Goal: Task Accomplishment & Management: Use online tool/utility

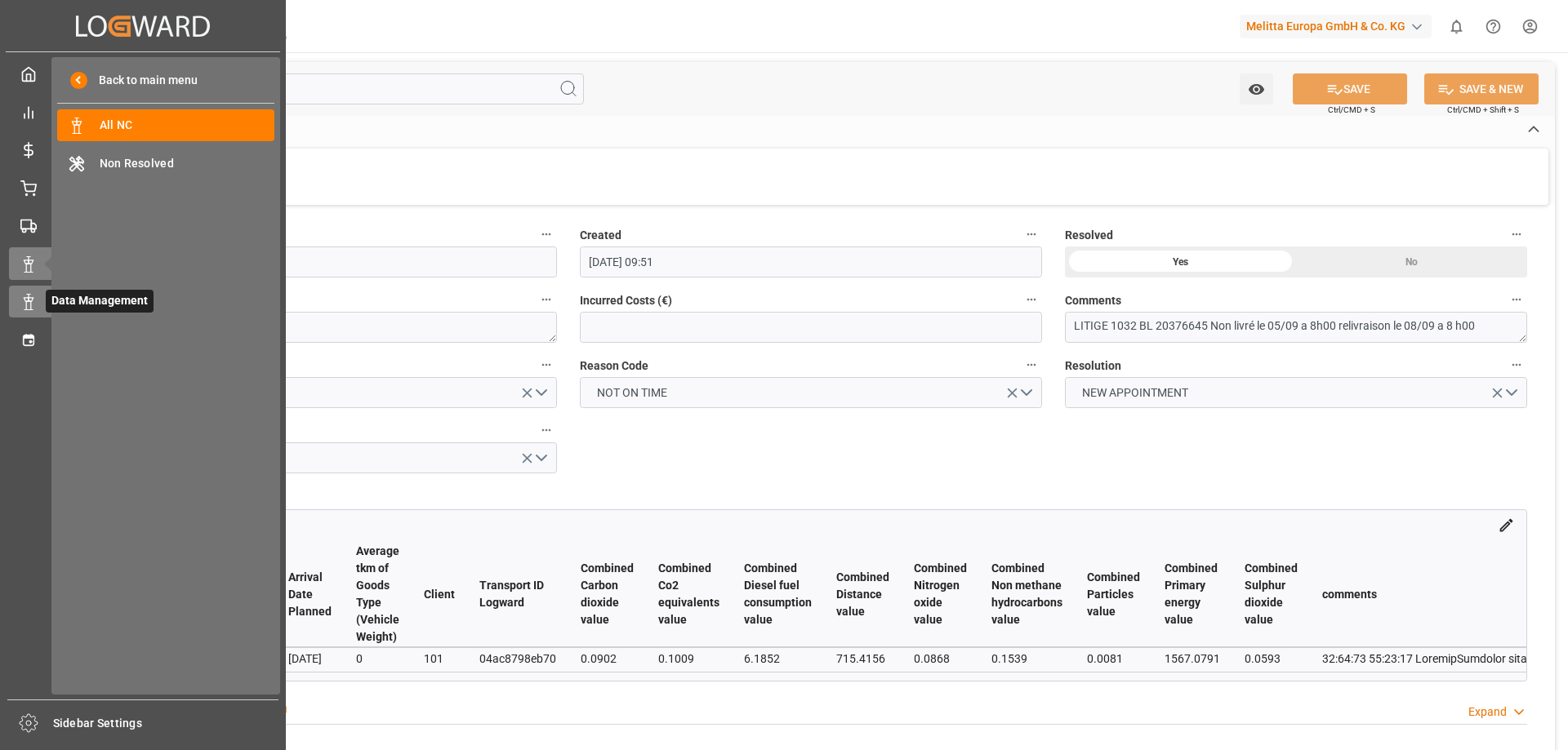
scroll to position [0, 2346]
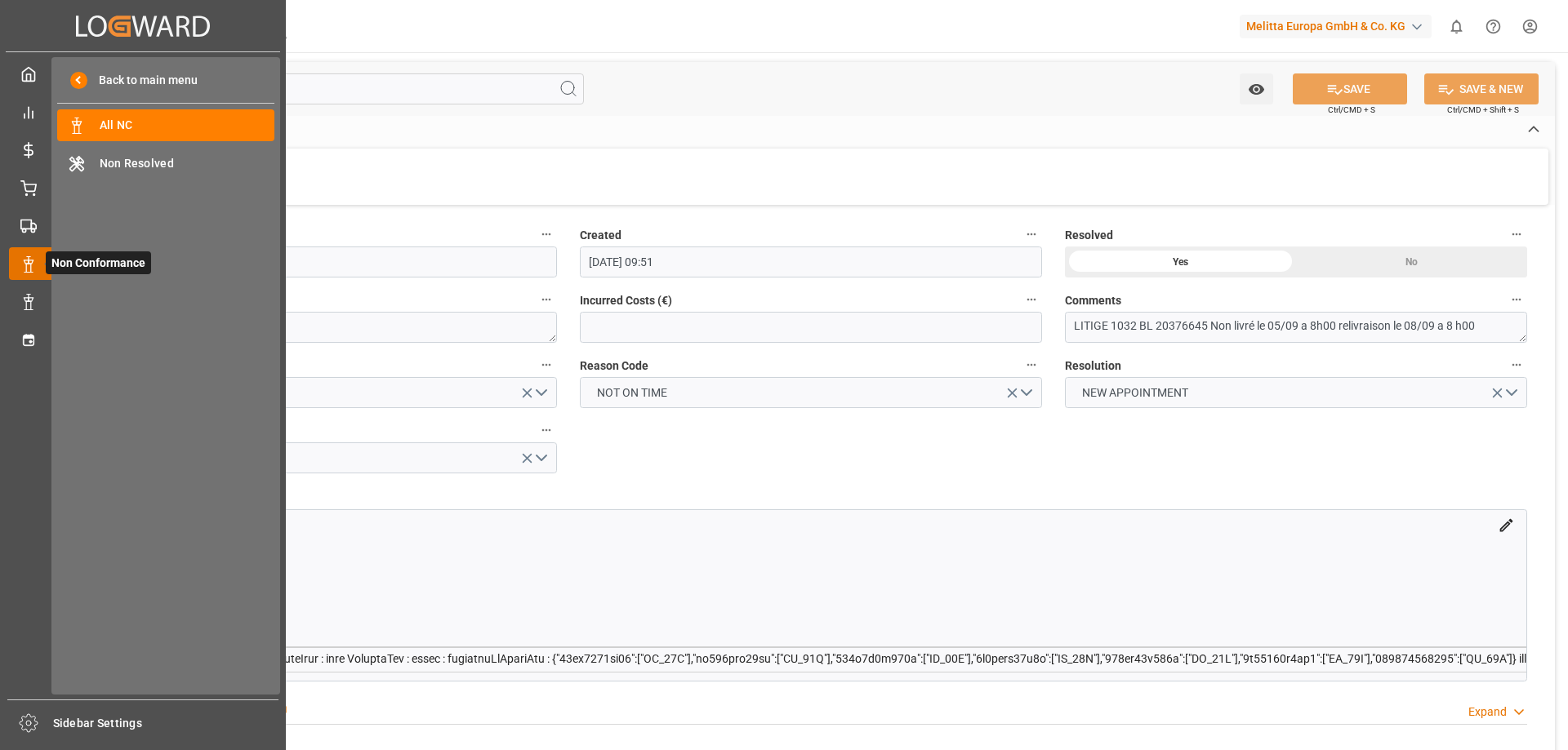
click at [17, 260] on div at bounding box center [22, 264] width 28 height 17
click at [147, 160] on span "Non Resolved" at bounding box center [187, 163] width 176 height 17
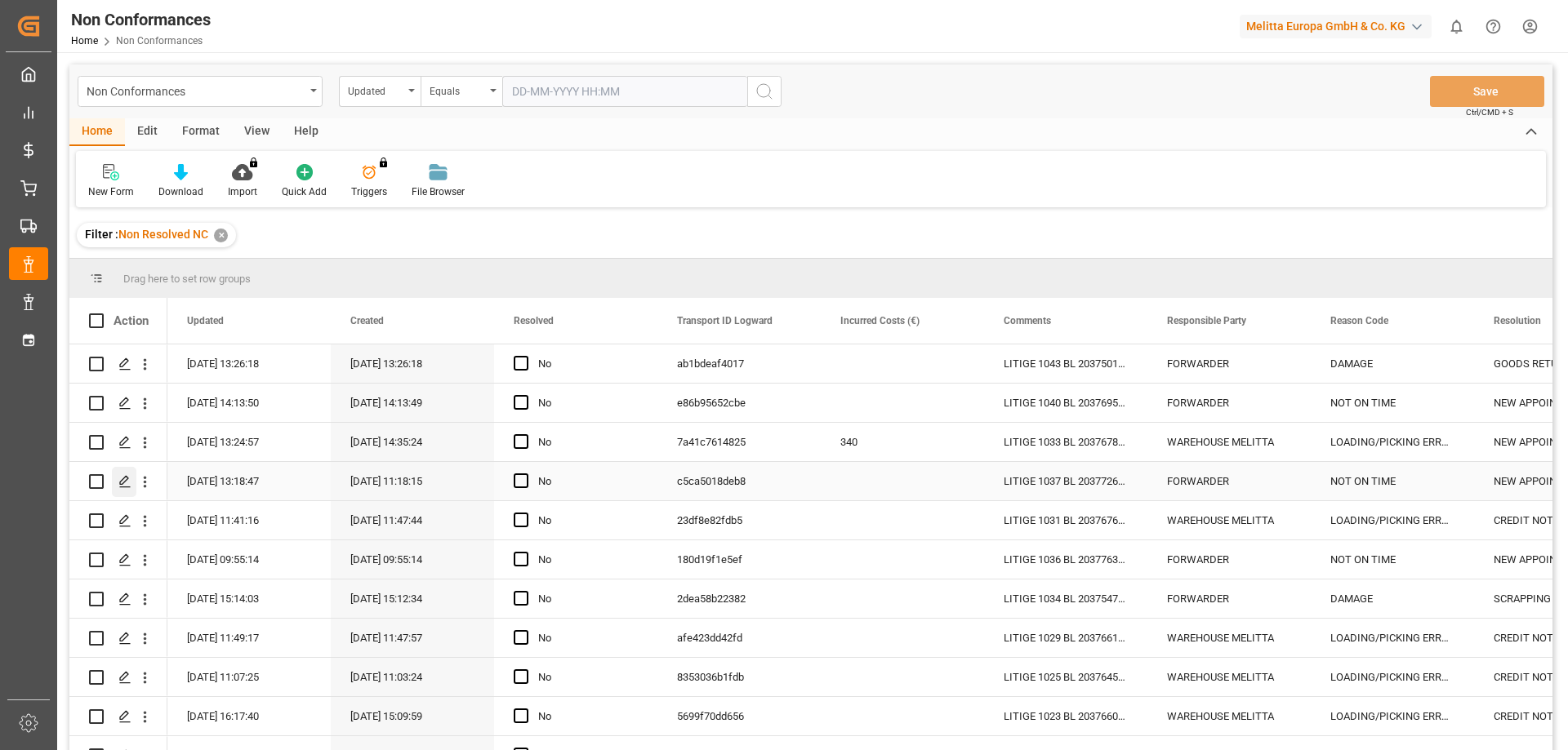
click at [125, 478] on icon "Press SPACE to select this row." at bounding box center [125, 482] width 13 height 13
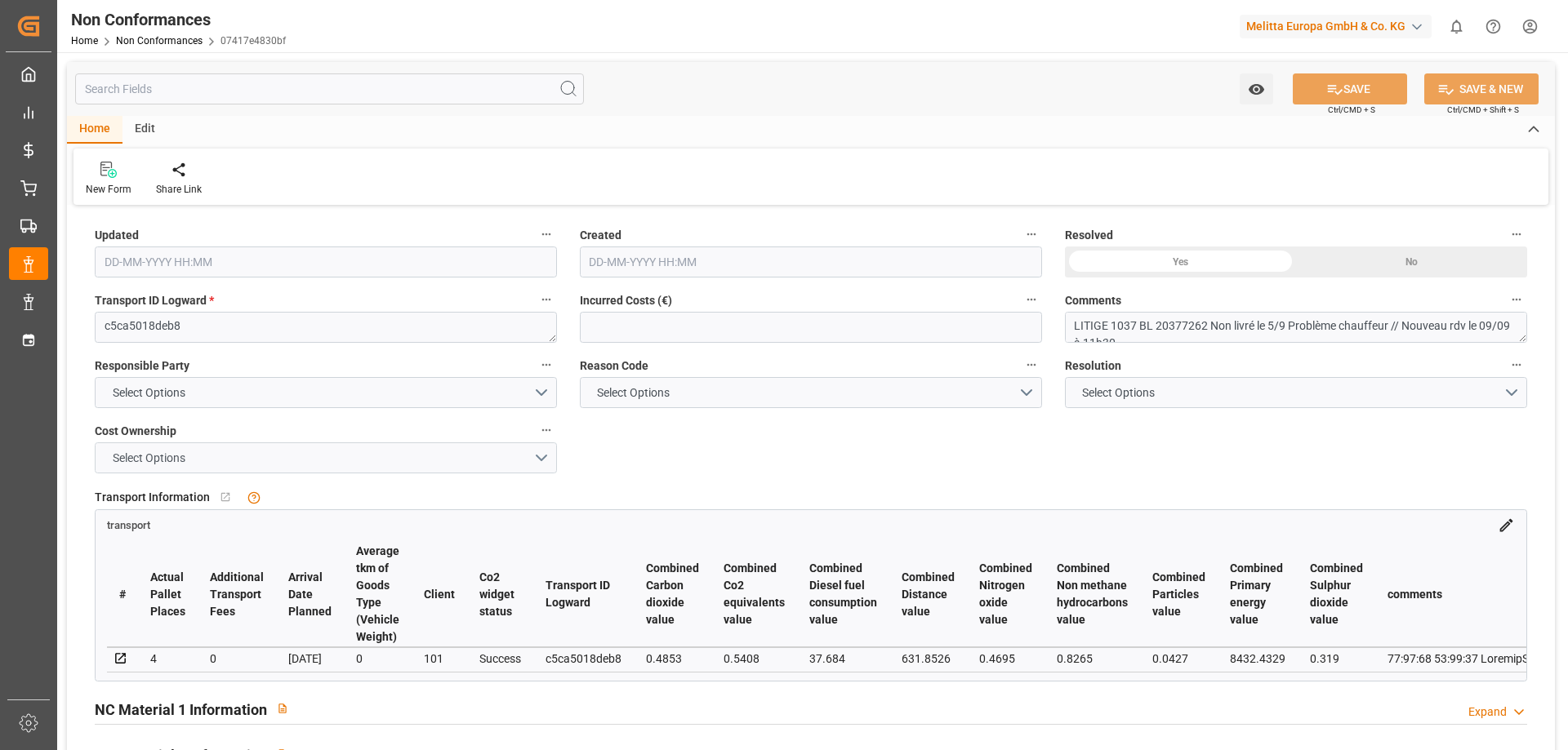
type input "[DATE] 11:18"
type input "[DATE] 09:18"
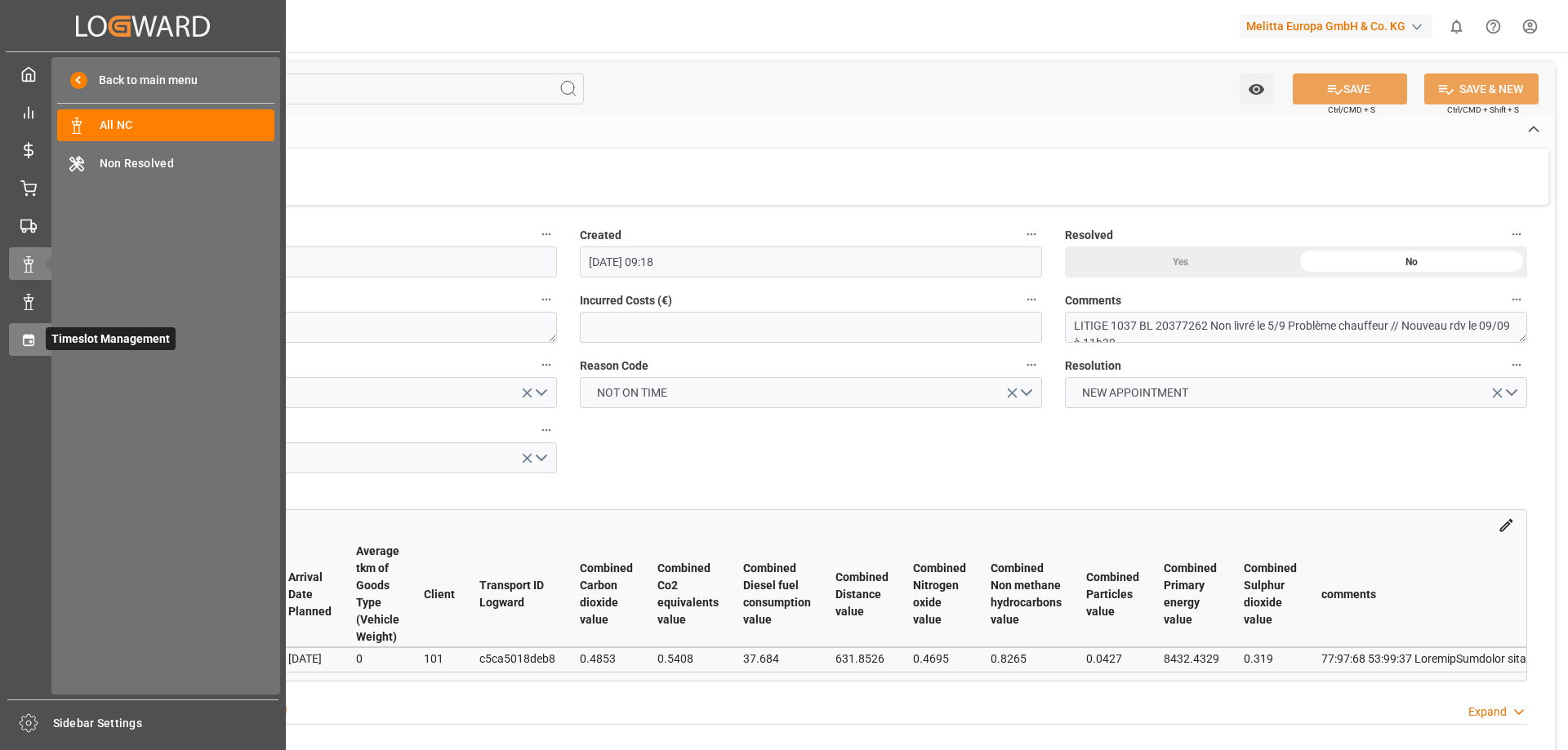
click at [38, 355] on div "Timeslot Management Timeslot Management" at bounding box center [142, 340] width 268 height 32
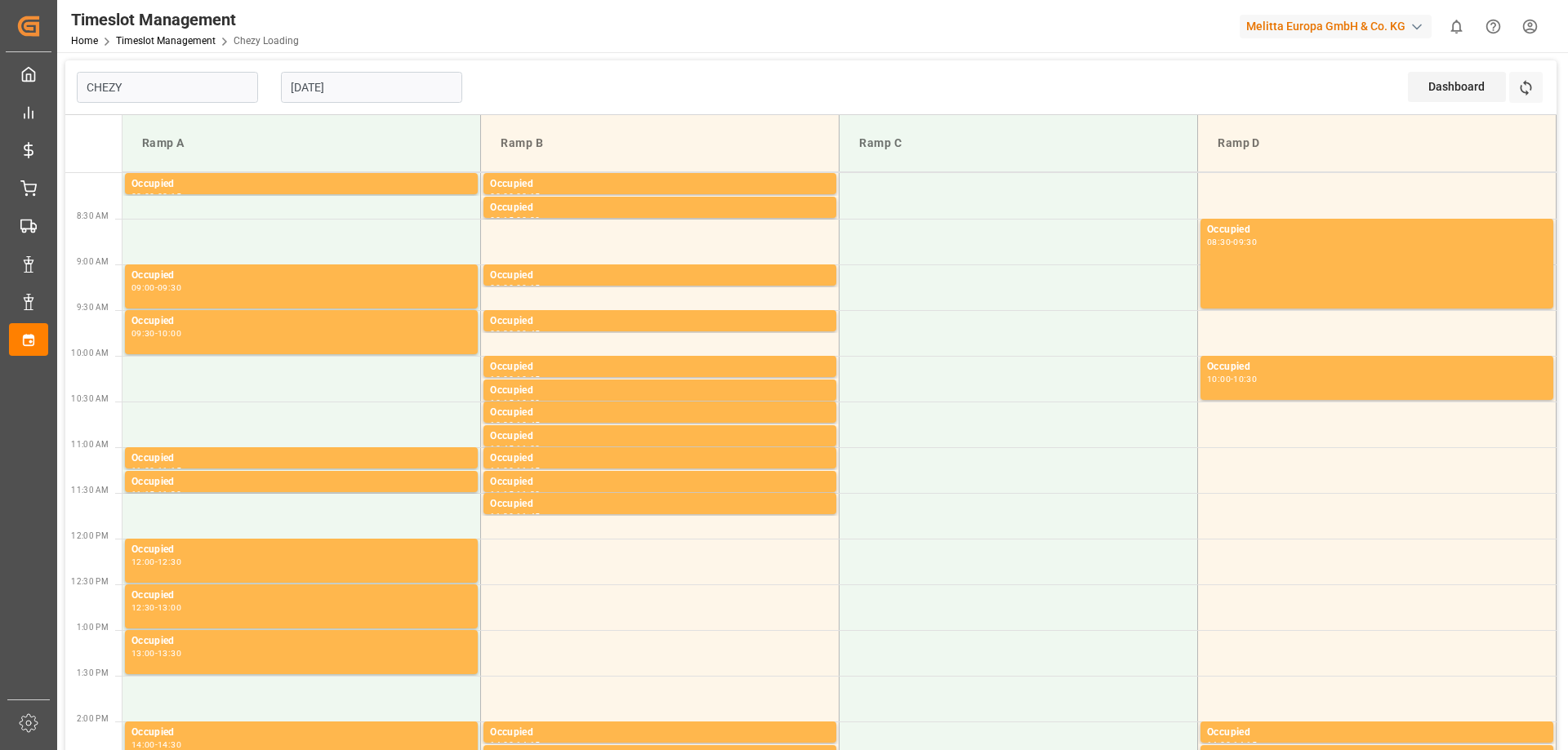
type input "Chezy Loading"
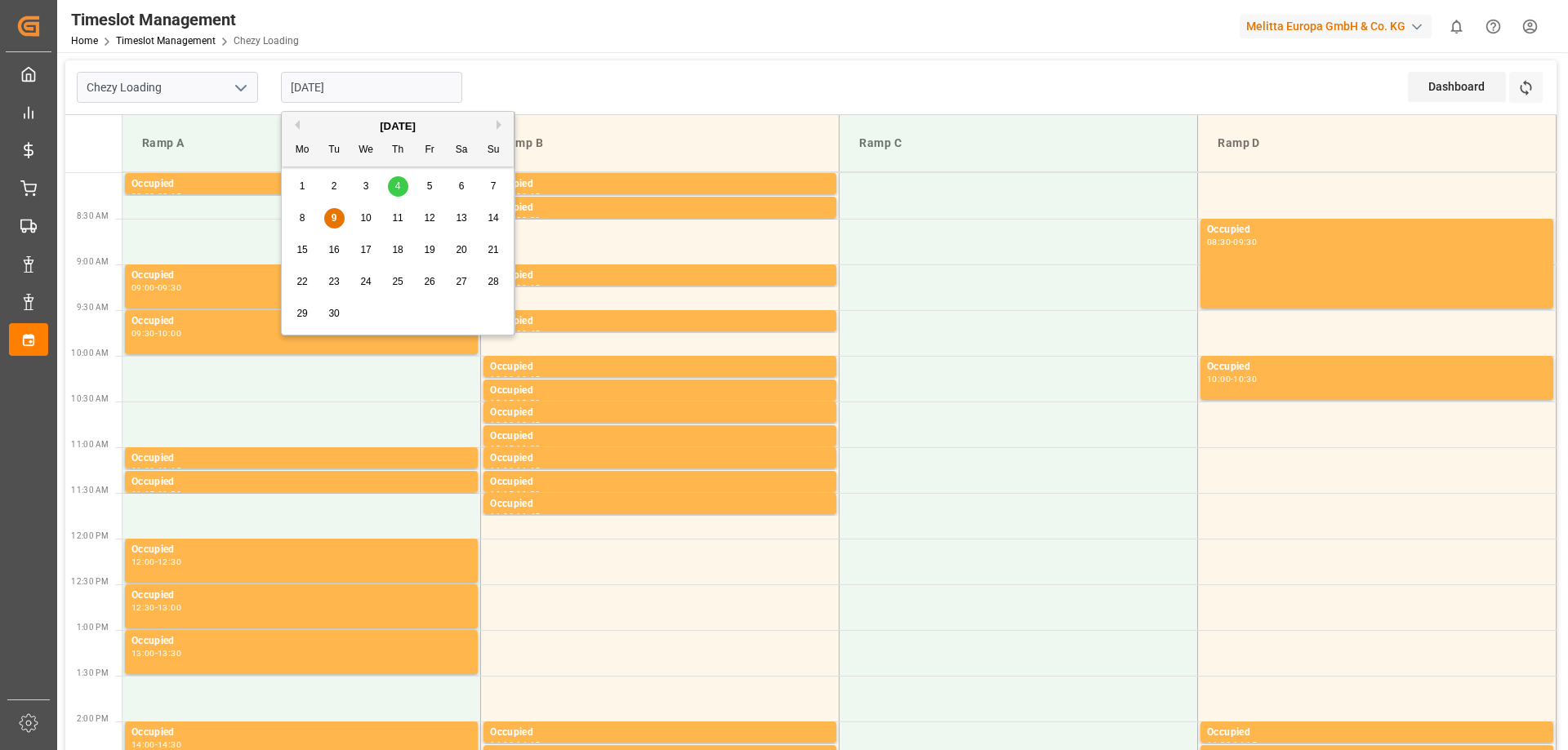
click at [391, 91] on input "[DATE]" at bounding box center [371, 87] width 181 height 31
click at [359, 186] on div "3" at bounding box center [367, 187] width 21 height 20
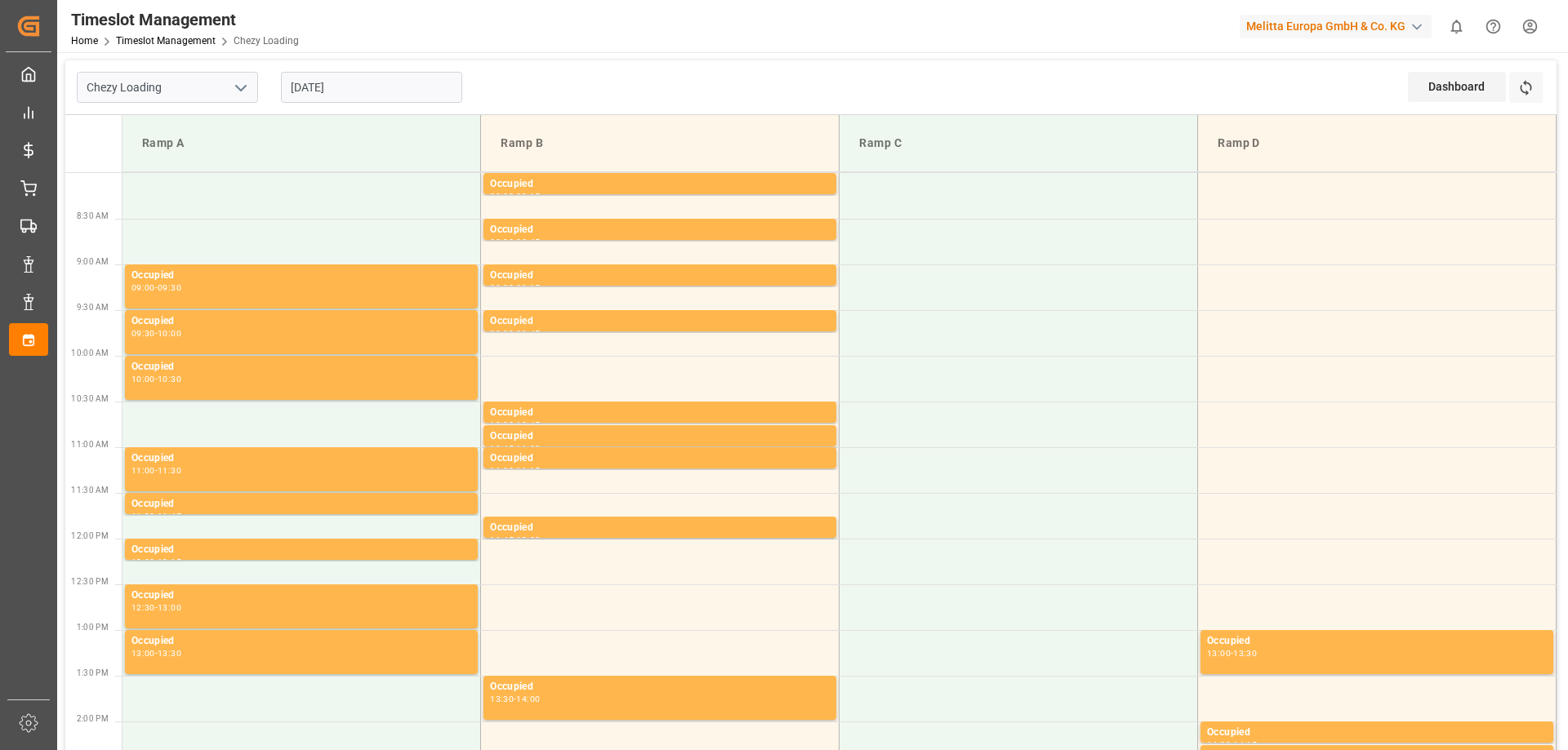
click at [342, 86] on input "[DATE]" at bounding box center [371, 87] width 181 height 31
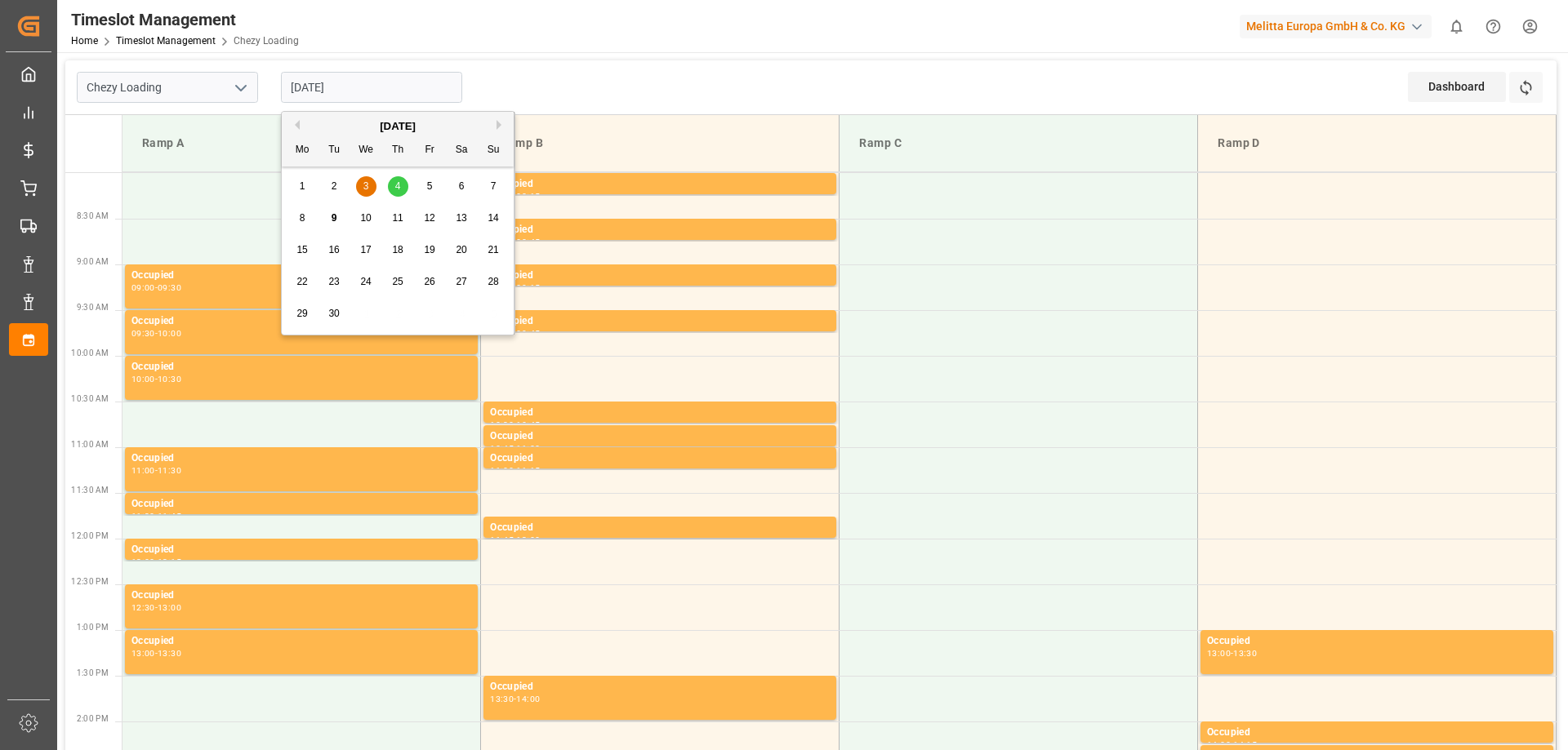
click at [307, 221] on div "8" at bounding box center [303, 218] width 21 height 20
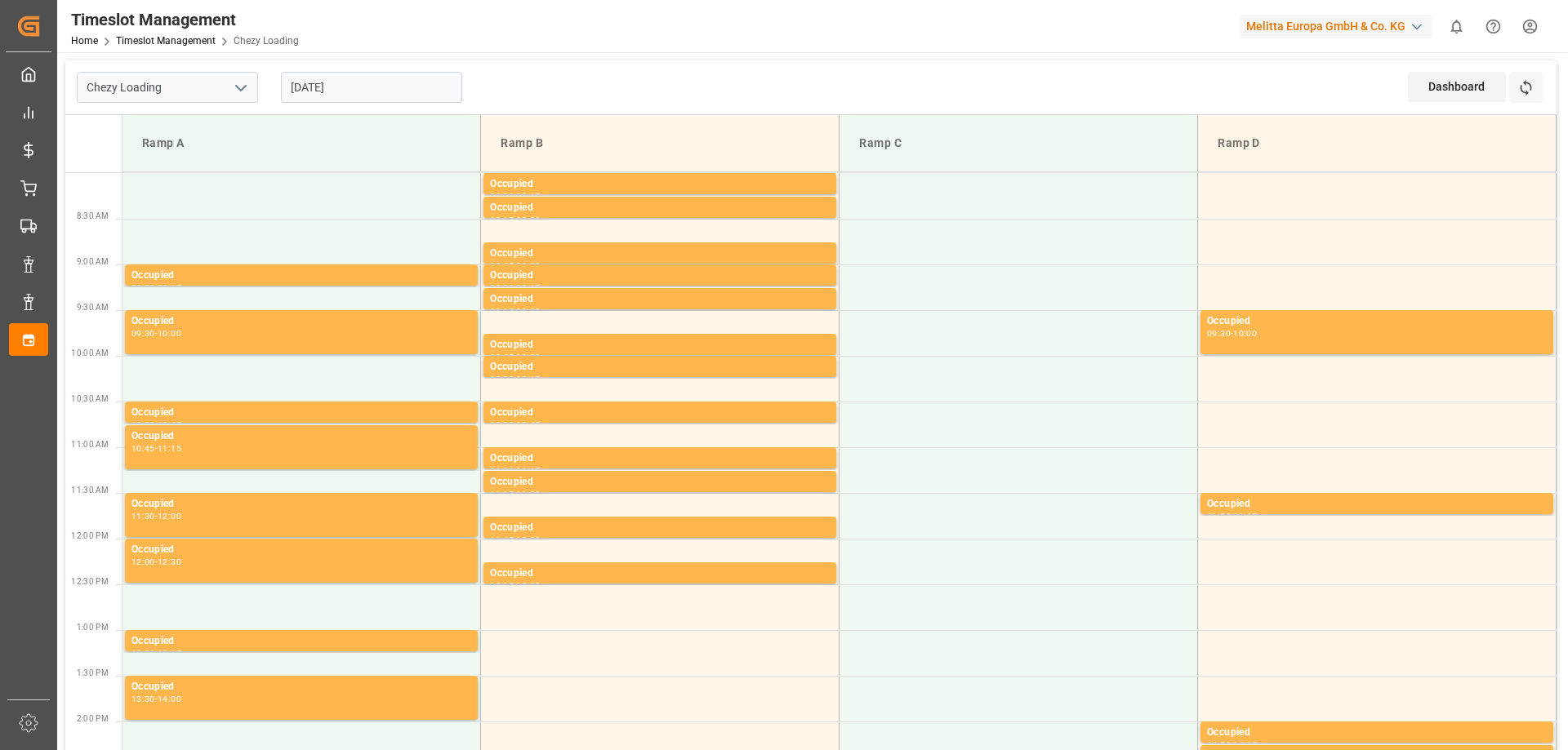
click at [376, 94] on input "[DATE]" at bounding box center [371, 87] width 181 height 31
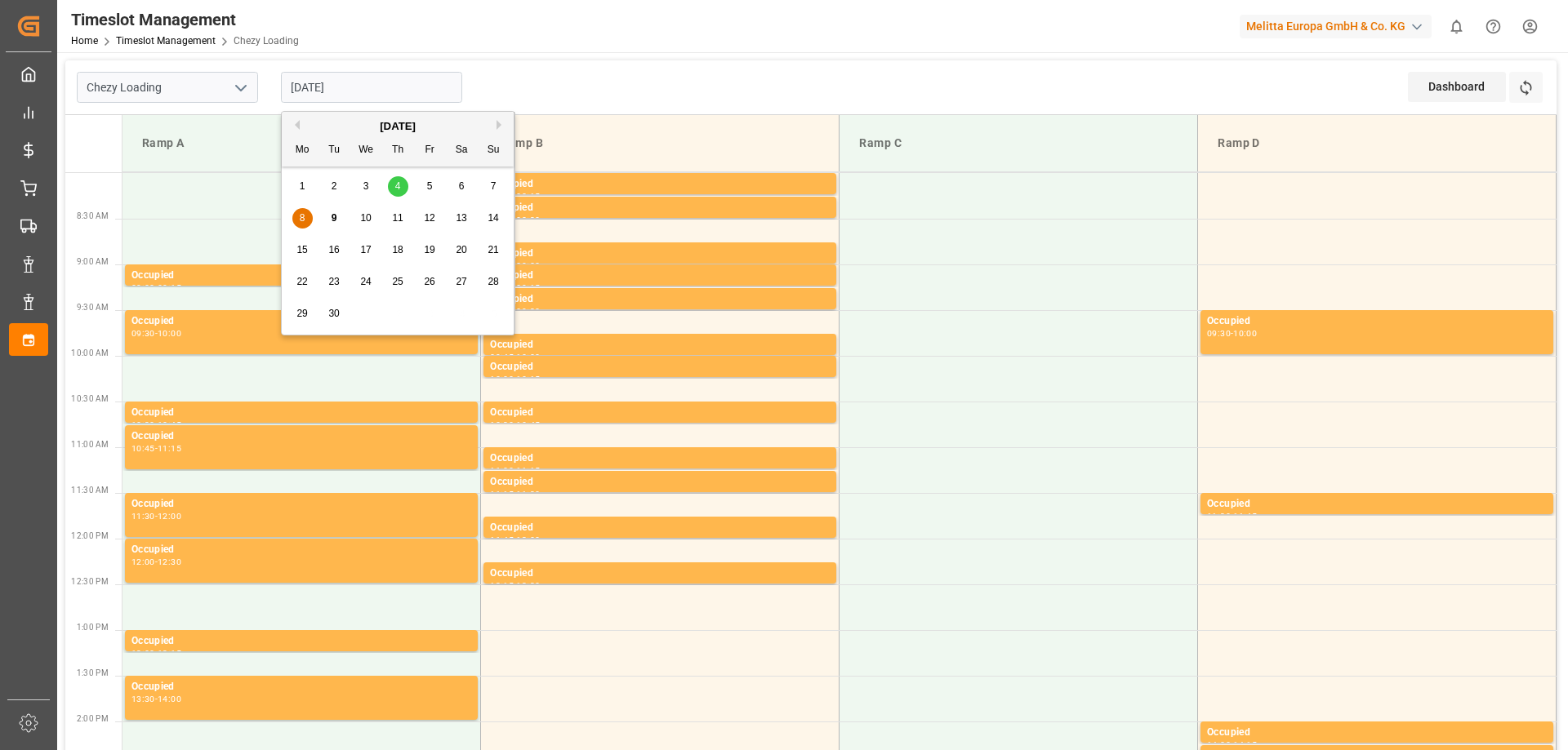
click at [335, 218] on span "9" at bounding box center [334, 218] width 6 height 11
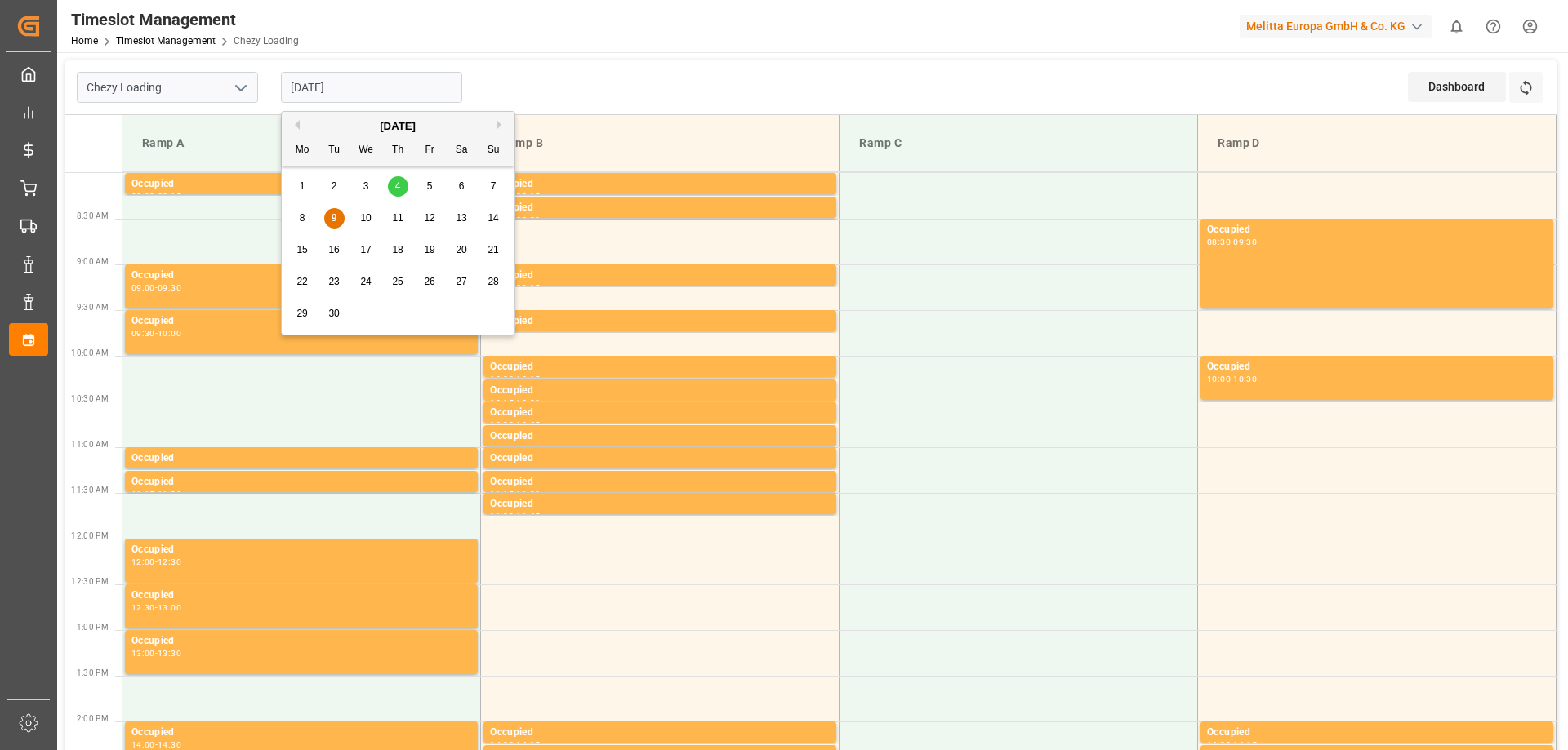
click at [410, 73] on input "[DATE]" at bounding box center [371, 87] width 181 height 31
click at [378, 221] on div "8 9 10 11 12 13 14" at bounding box center [398, 218] width 223 height 32
click at [368, 217] on span "10" at bounding box center [365, 218] width 10 height 11
type input "[DATE]"
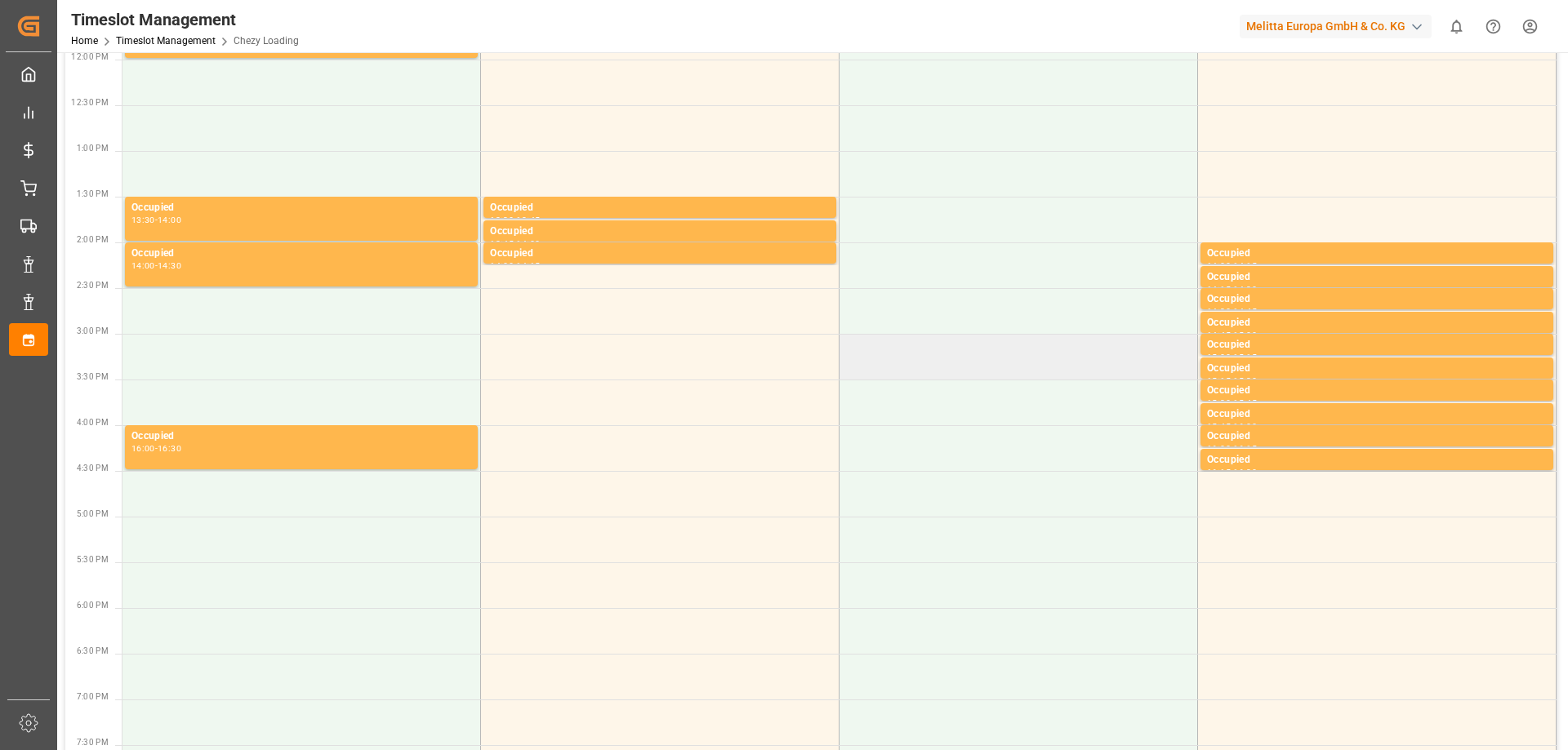
scroll to position [490, 0]
